Goal: Check status: Check status

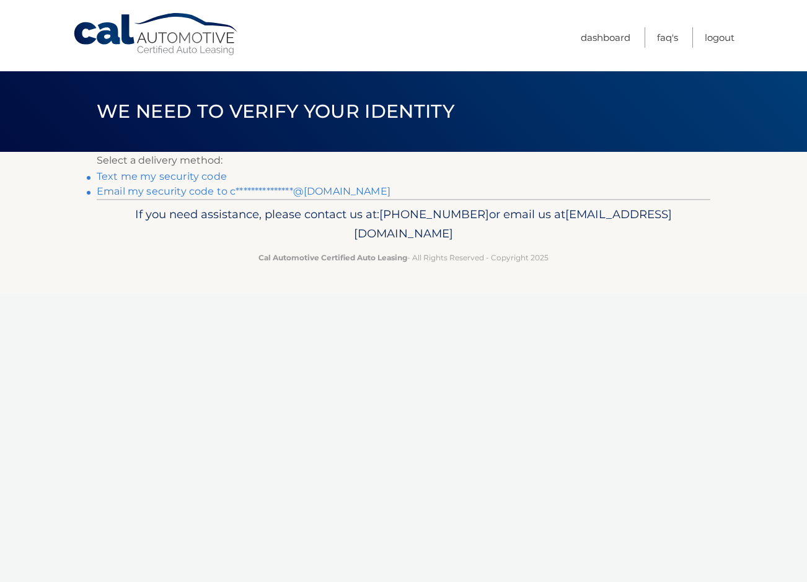
click at [207, 175] on link "Text me my security code" at bounding box center [162, 177] width 130 height 12
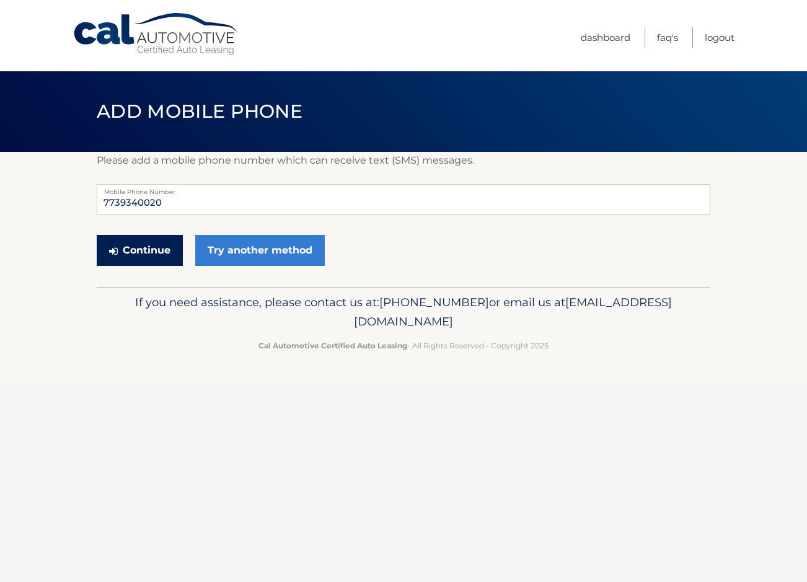
click at [164, 251] on button "Continue" at bounding box center [140, 250] width 86 height 31
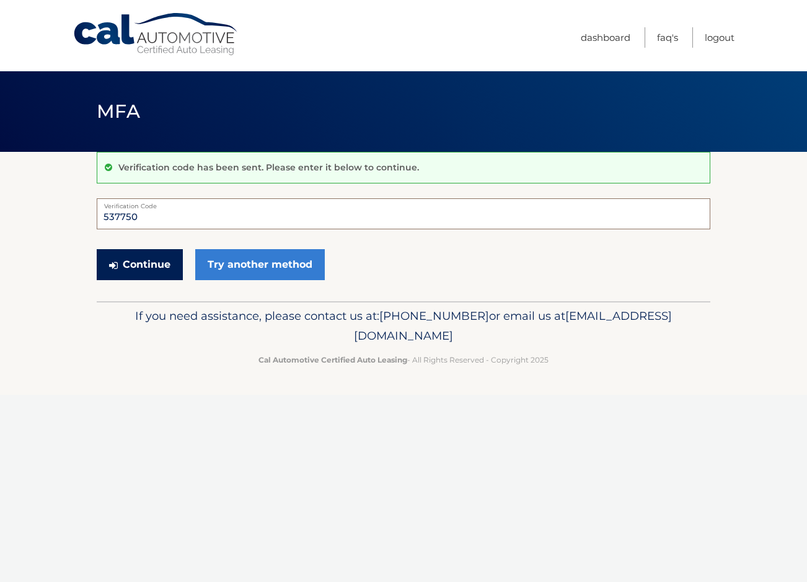
type input "537750"
click at [134, 257] on button "Continue" at bounding box center [140, 264] width 86 height 31
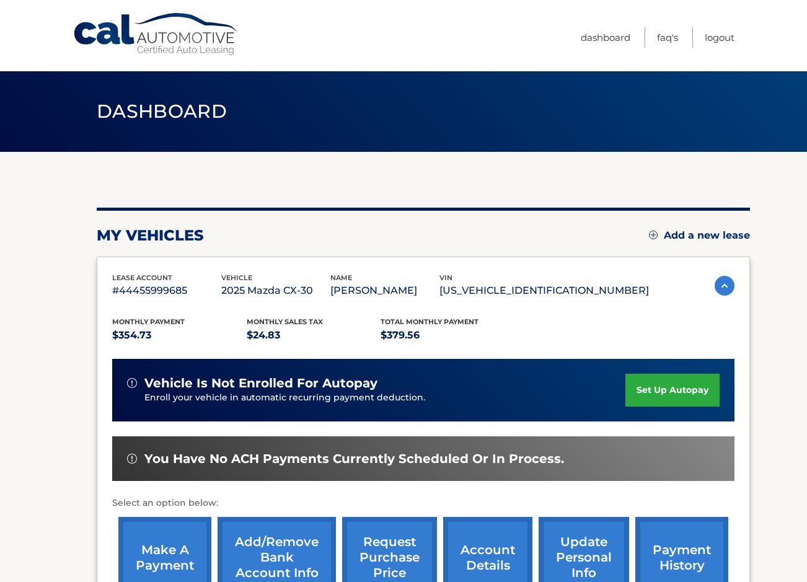
click at [774, 278] on section "my vehicles Add a new lease lease account #44455999685 vehicle 2025 Mazda CX-30…" at bounding box center [403, 404] width 807 height 505
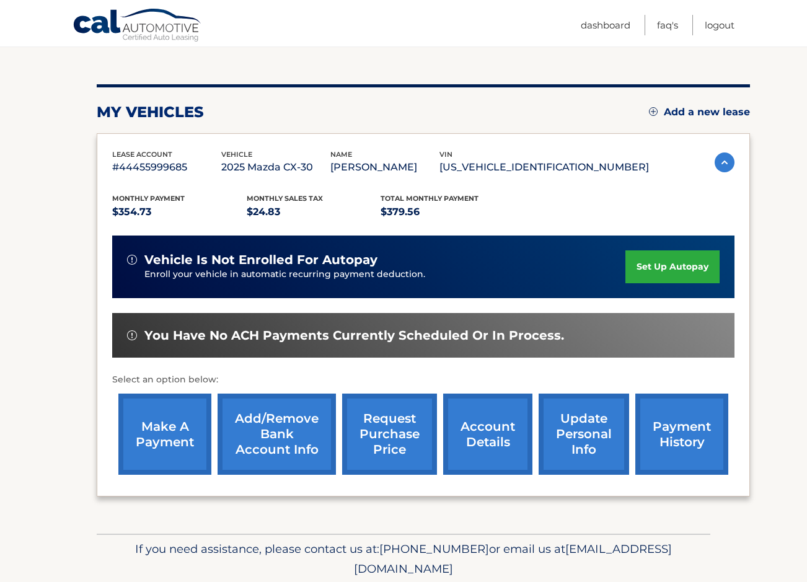
scroll to position [121, 0]
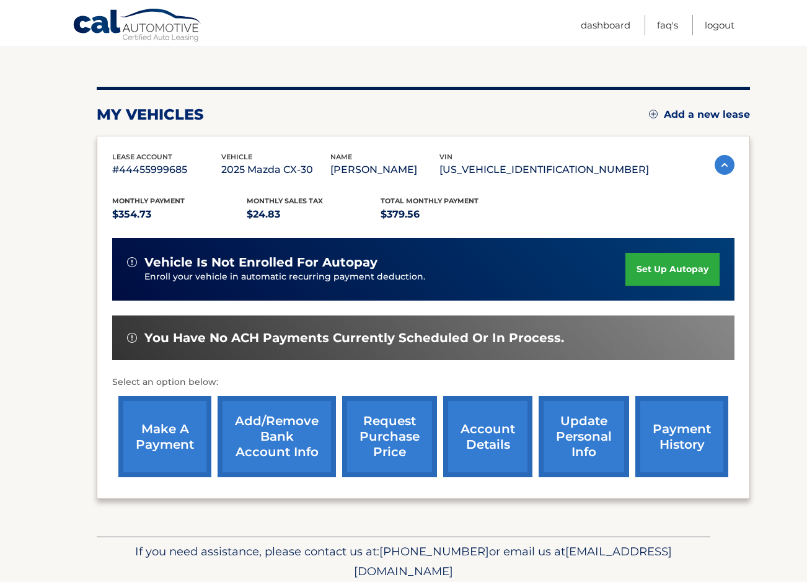
click at [499, 432] on link "account details" at bounding box center [487, 436] width 89 height 81
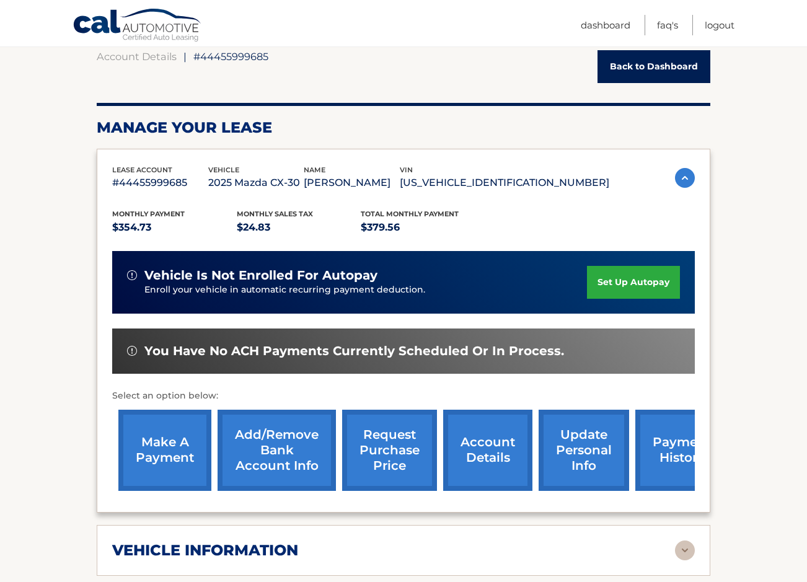
scroll to position [183, 0]
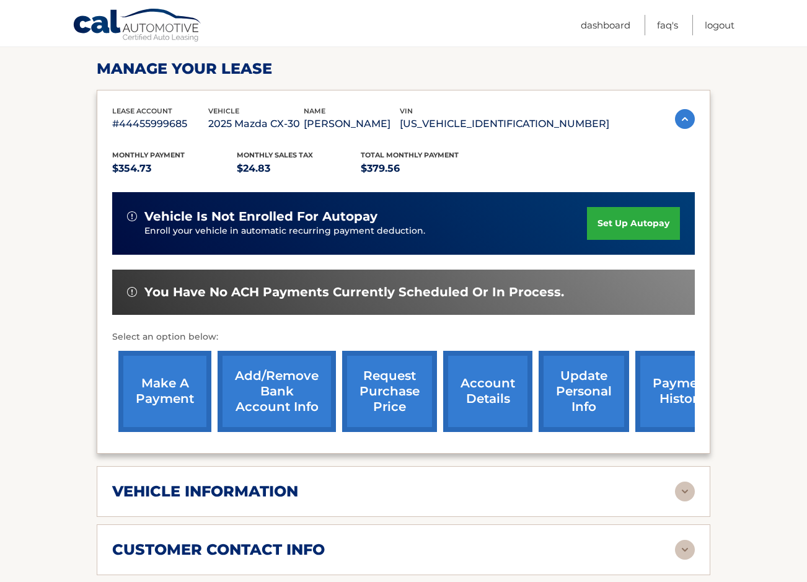
click at [683, 406] on link "payment history" at bounding box center [682, 391] width 93 height 81
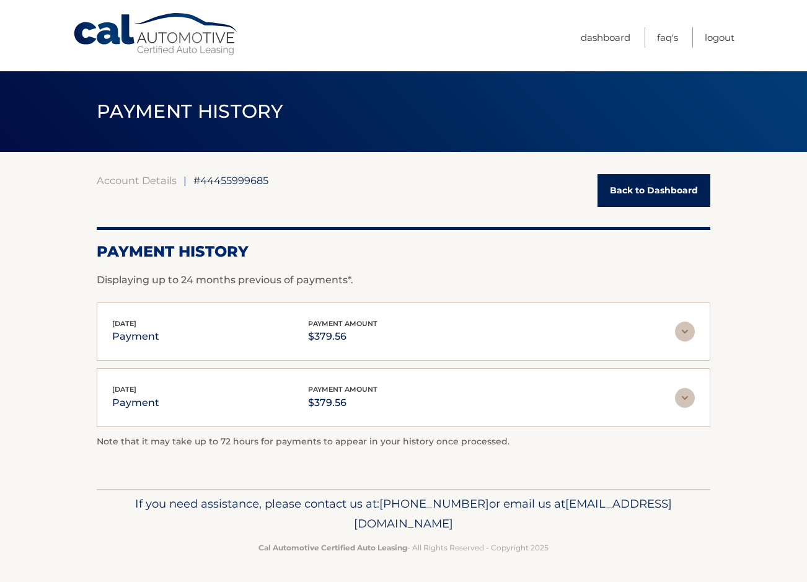
click at [735, 412] on section "Account Details | #44455999685 Back to Dashboard Payment History Displaying up …" at bounding box center [403, 320] width 807 height 337
click at [639, 190] on link "Back to Dashboard" at bounding box center [654, 190] width 113 height 33
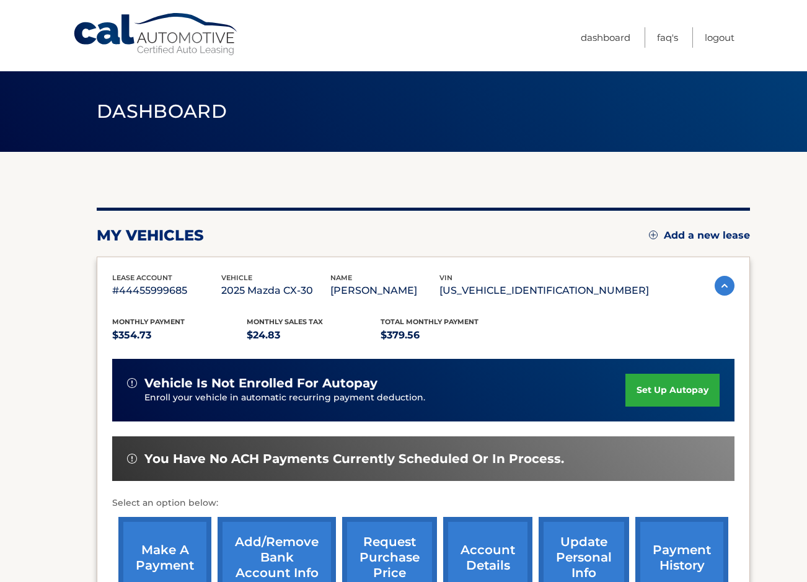
click at [763, 365] on section "my vehicles Add a new lease lease account #44455999685 vehicle 2025 Mazda CX-30…" at bounding box center [403, 404] width 807 height 505
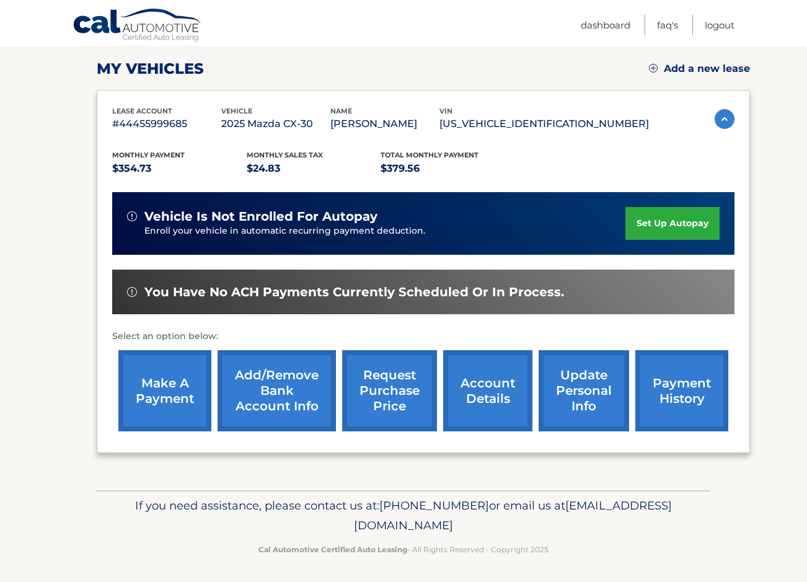
scroll to position [166, 0]
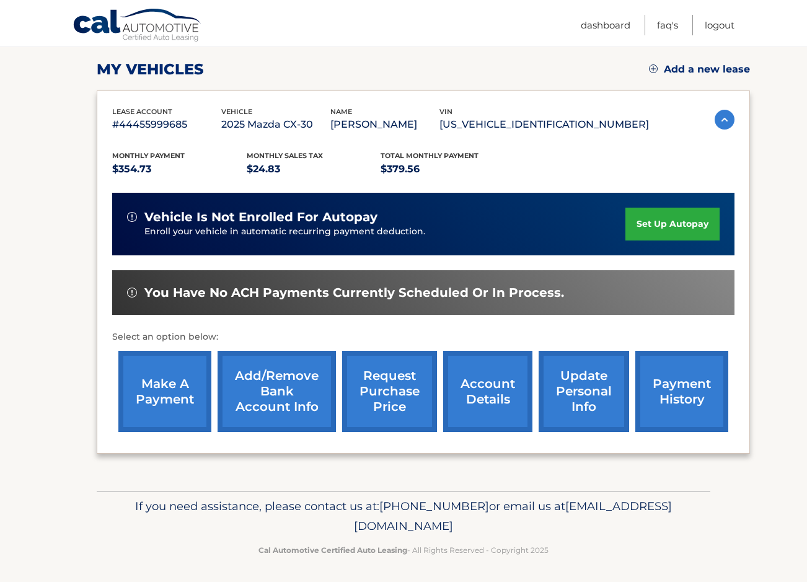
click at [488, 396] on link "account details" at bounding box center [487, 391] width 89 height 81
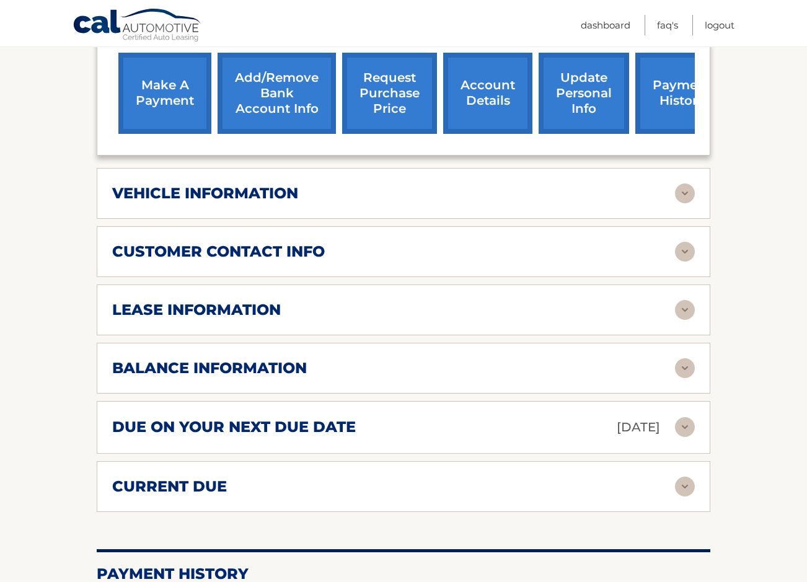
scroll to position [505, 0]
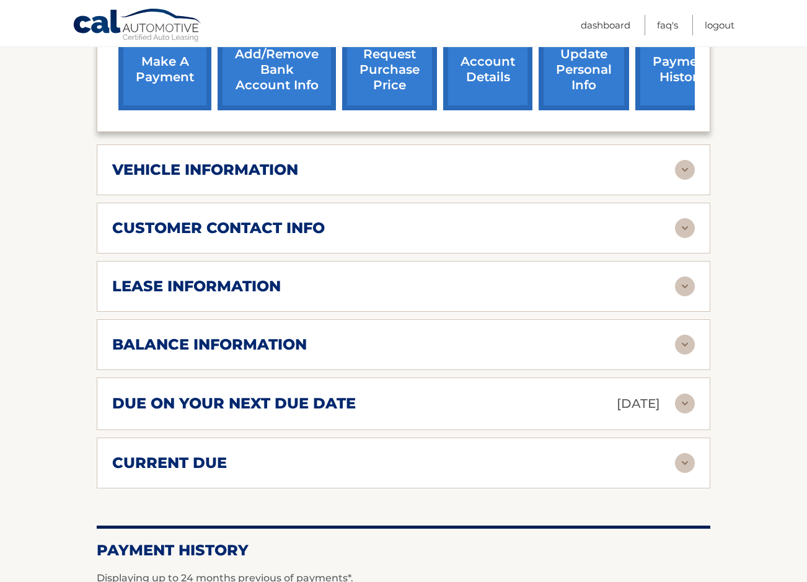
click at [691, 280] on img at bounding box center [685, 287] width 20 height 20
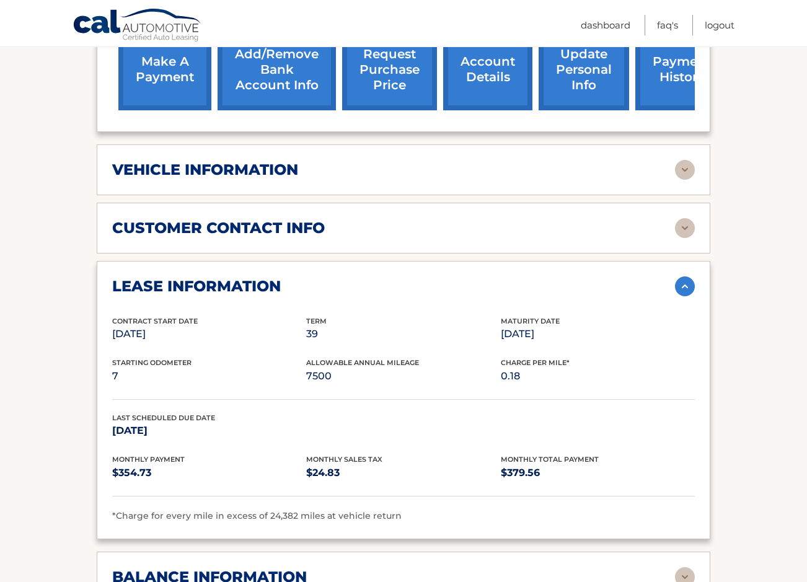
click at [739, 318] on section "Account Details | #44455999685 Back to Dashboard Manage Your Lease lease accoun…" at bounding box center [403, 317] width 807 height 1341
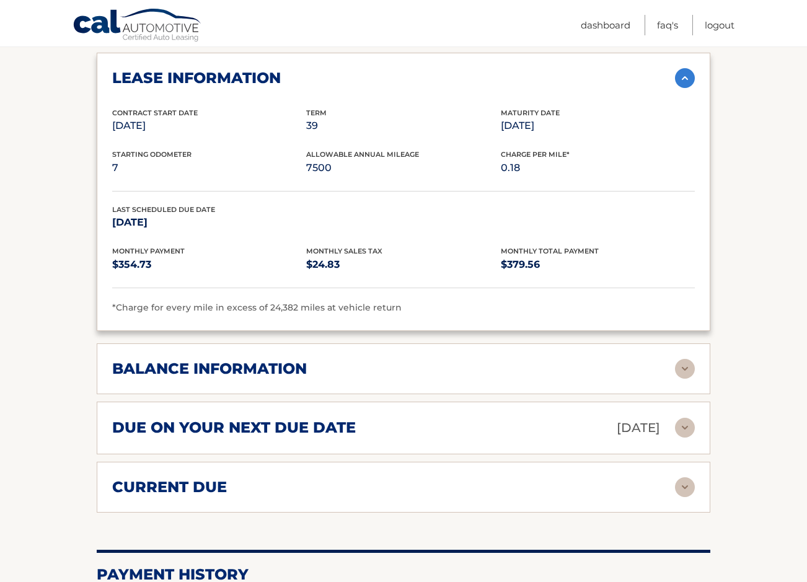
scroll to position [724, 0]
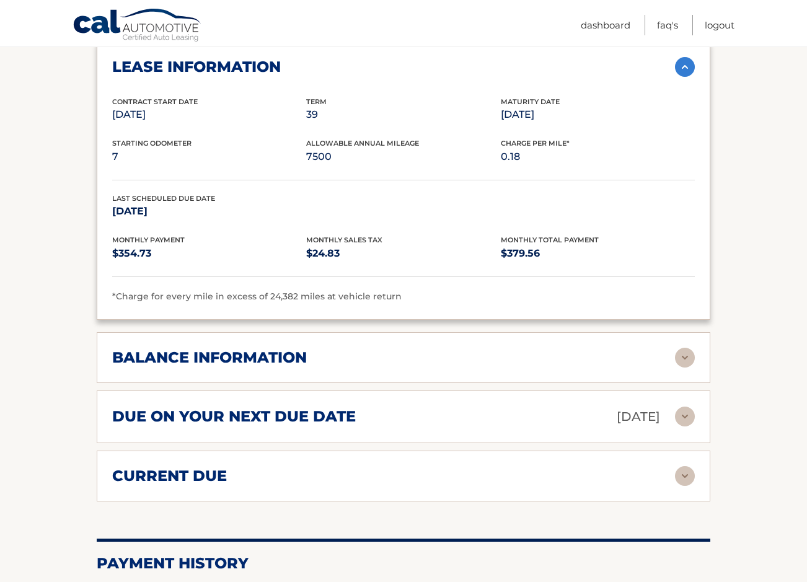
click at [687, 417] on img at bounding box center [685, 417] width 20 height 20
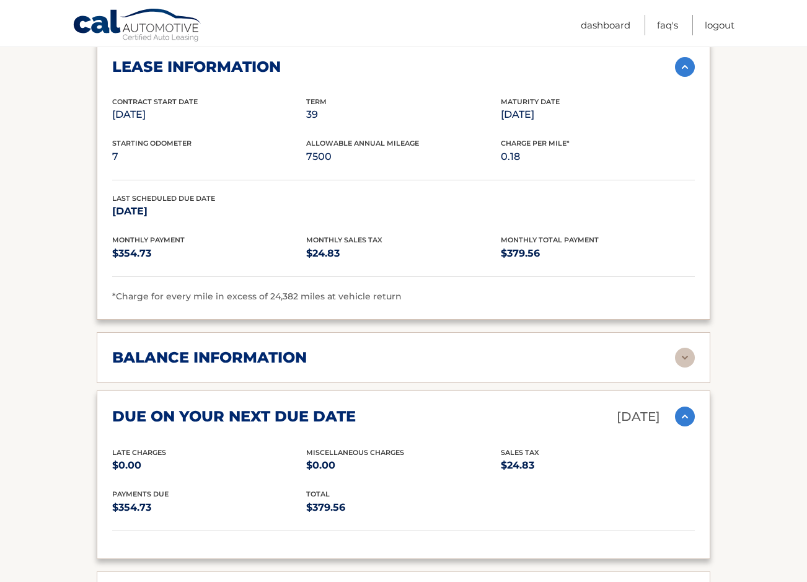
click at [758, 391] on section "Account Details | #44455999685 Back to Dashboard Manage Your Lease lease accoun…" at bounding box center [403, 159] width 807 height 1462
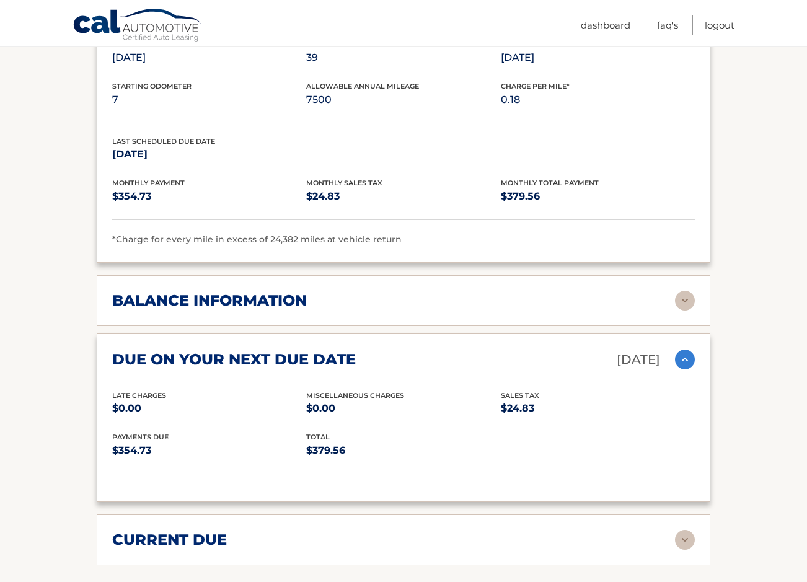
scroll to position [793, 0]
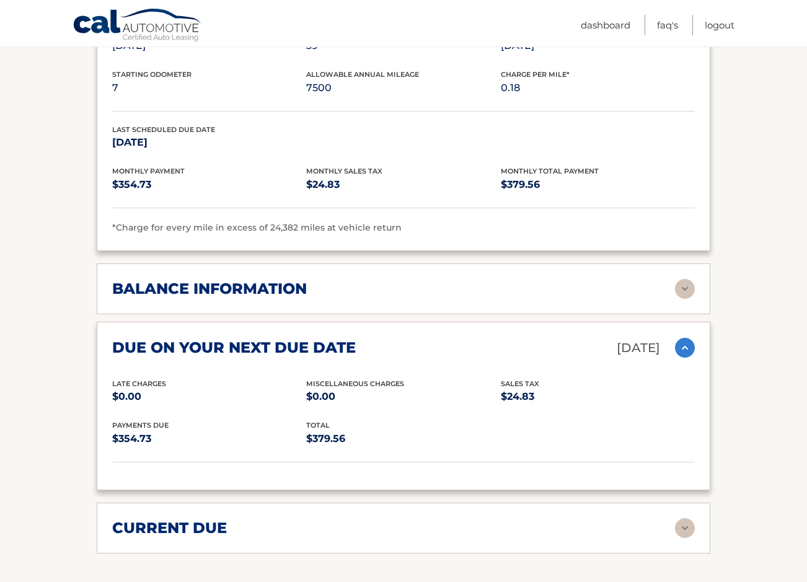
click at [688, 525] on img at bounding box center [685, 528] width 20 height 20
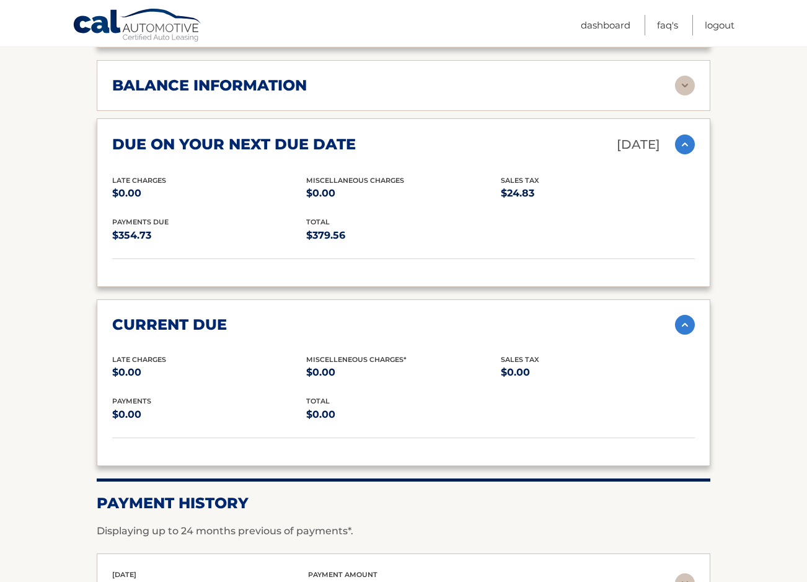
scroll to position [1036, 0]
